Goal: Navigation & Orientation: Find specific page/section

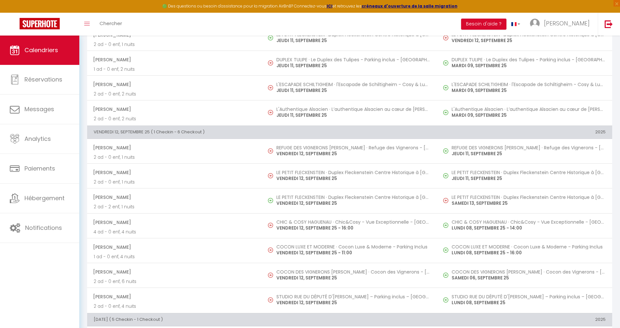
drag, startPoint x: 185, startPoint y: 125, endPoint x: 98, endPoint y: 127, distance: 87.1
click at [102, 126] on th "VENDREDI 12, SEPTEMBRE 25 ( 1 Checkin - 6 Checkout )" at bounding box center [262, 132] width 350 height 13
click at [97, 127] on th "VENDREDI 12, SEPTEMBRE 25 ( 1 Checkin - 6 Checkout )" at bounding box center [262, 132] width 350 height 13
drag, startPoint x: 94, startPoint y: 127, endPoint x: 207, endPoint y: 126, distance: 112.3
click at [207, 126] on th "VENDREDI 12, SEPTEMBRE 25 ( 1 Checkin - 6 Checkout )" at bounding box center [262, 132] width 350 height 13
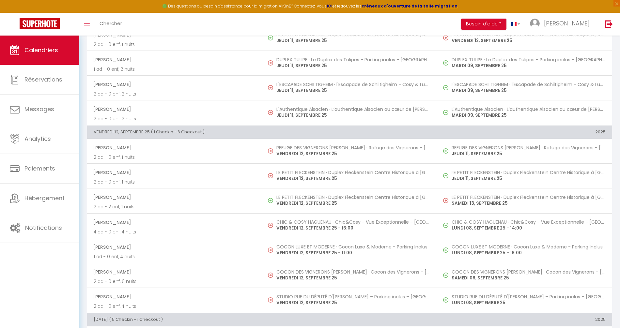
click at [207, 126] on th "VENDREDI 12, SEPTEMBRE 25 ( 1 Checkin - 6 Checkout )" at bounding box center [262, 132] width 350 height 13
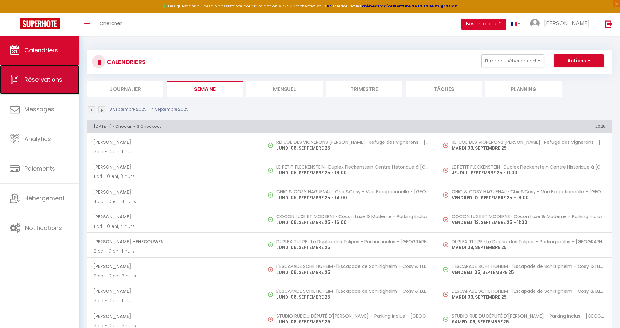
click at [36, 85] on link "Réservations" at bounding box center [39, 79] width 79 height 29
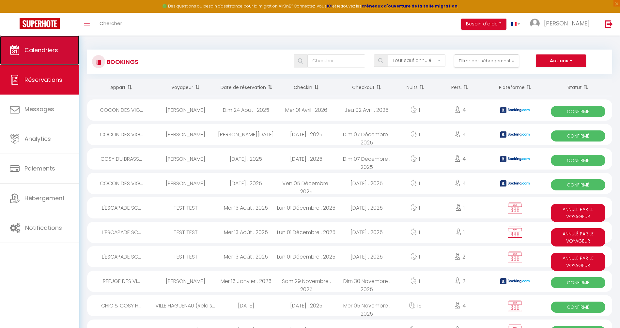
click at [66, 55] on link "Calendriers" at bounding box center [39, 50] width 79 height 29
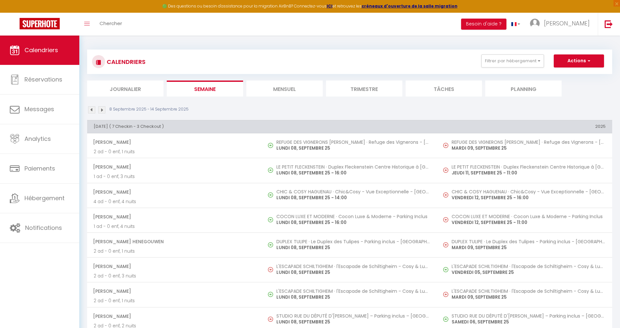
click at [268, 86] on li "Mensuel" at bounding box center [284, 89] width 76 height 16
